Goal: Task Accomplishment & Management: Manage account settings

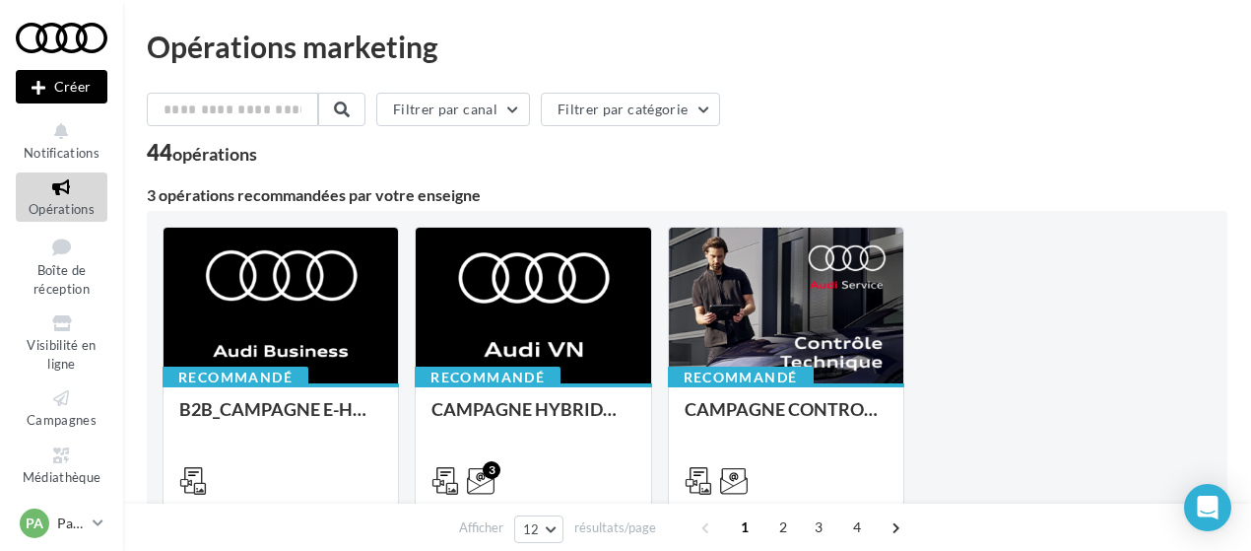
click at [614, 147] on div "44 opérations" at bounding box center [687, 155] width 1081 height 26
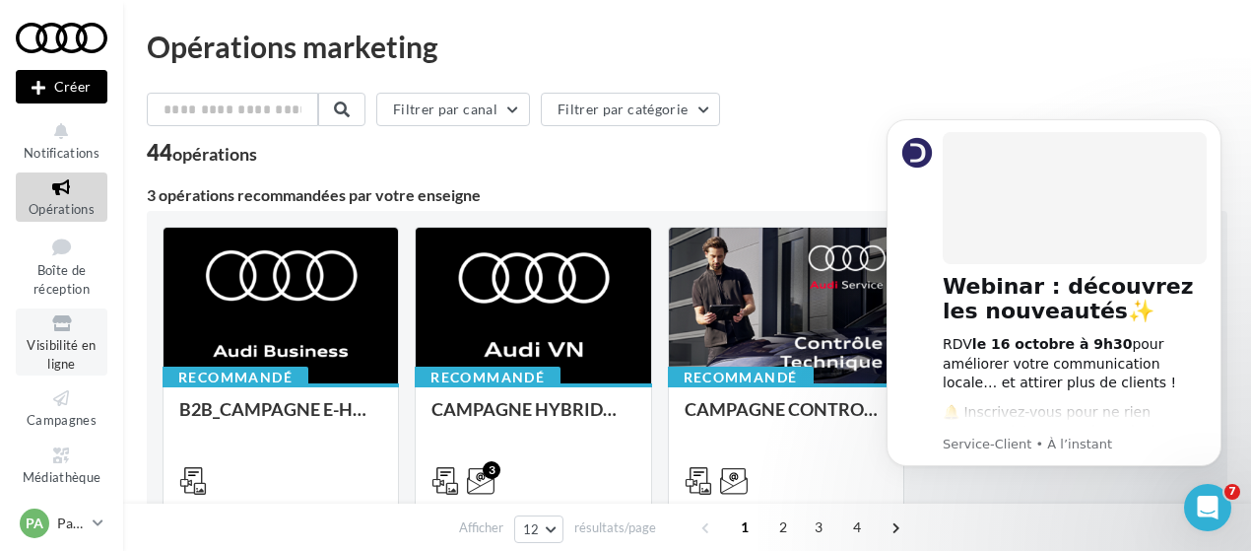
scroll to position [100, 0]
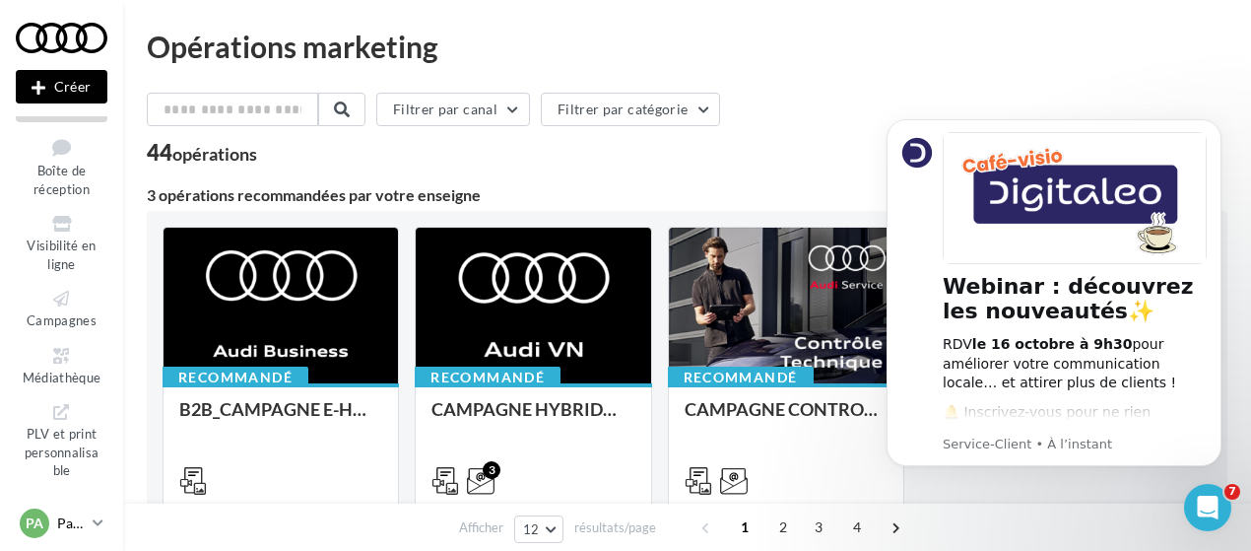
click at [78, 526] on p "Partenaire Audi" at bounding box center [71, 523] width 28 height 20
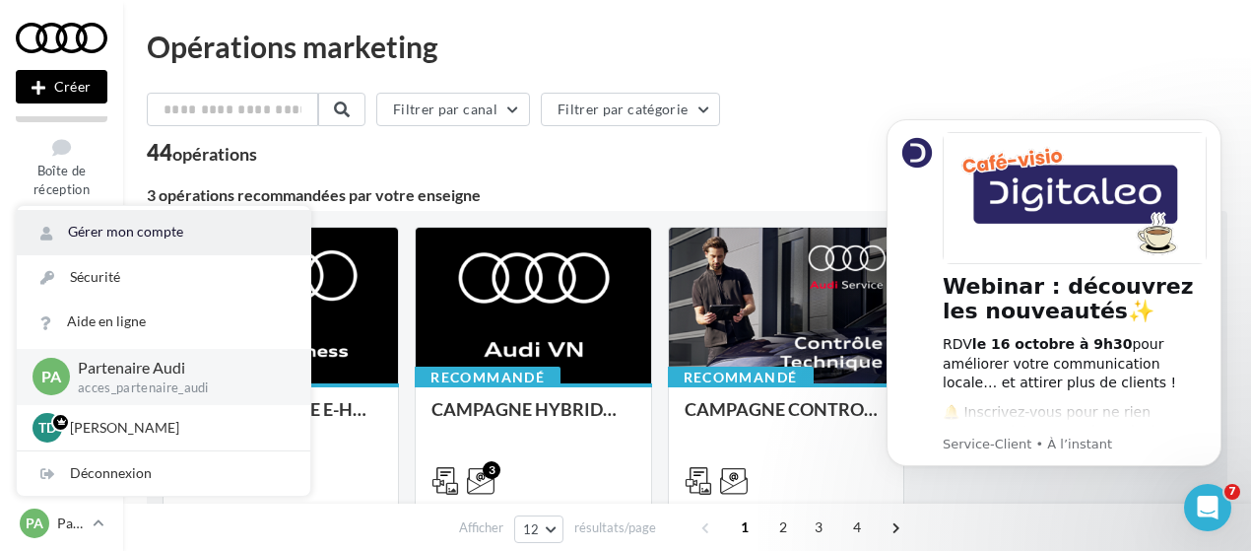
click at [104, 238] on link "Gérer mon compte" at bounding box center [164, 232] width 294 height 44
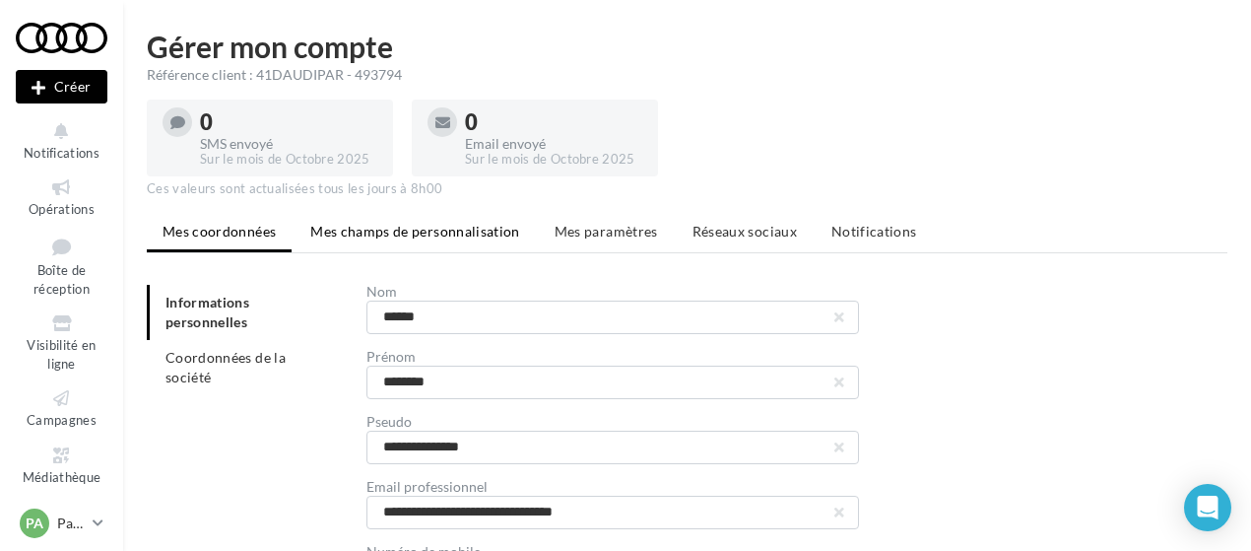
click at [405, 226] on span "Mes champs de personnalisation" at bounding box center [415, 231] width 210 height 17
